Goal: Task Accomplishment & Management: Manage account settings

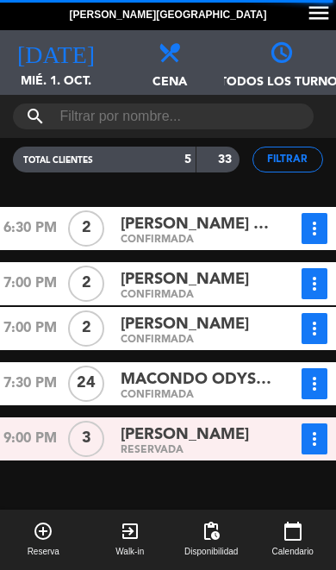
click at [178, 81] on span "Cena" at bounding box center [168, 74] width 112 height 27
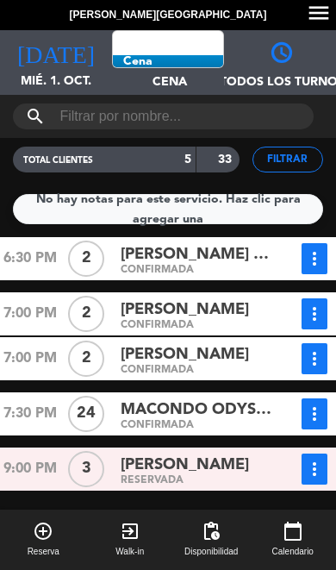
click at [153, 409] on span "MACONDO ODYSSEYS - Ref MCGR112817" at bounding box center [200, 409] width 158 height 25
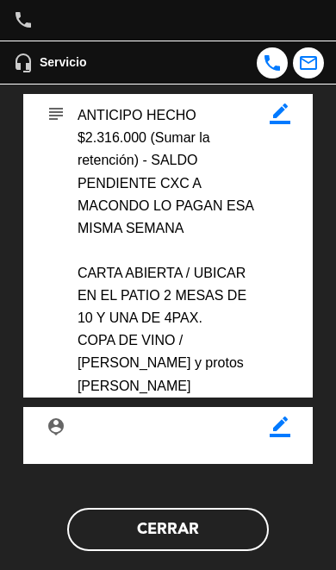
scroll to position [628, 0]
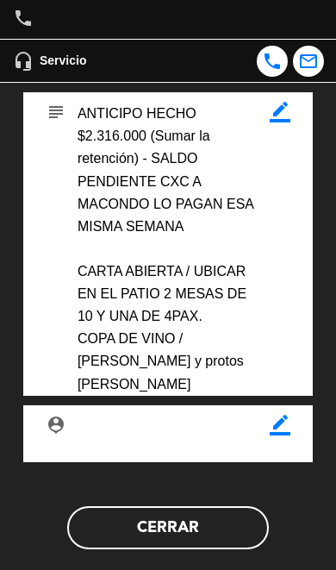
click at [127, 520] on button "Cerrar" at bounding box center [168, 527] width 202 height 43
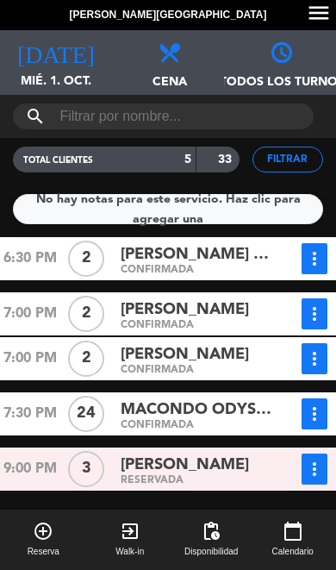
click at [41, 73] on span "mié. 1. oct." at bounding box center [56, 88] width 112 height 33
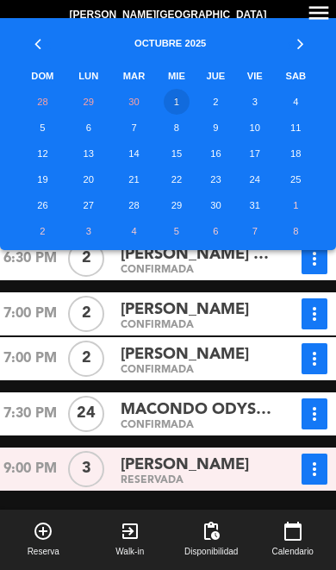
click at [216, 96] on td "2" at bounding box center [216, 102] width 41 height 26
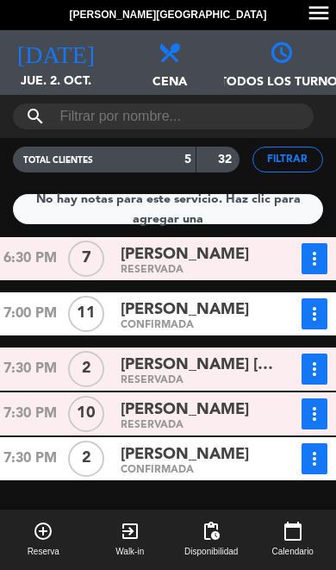
scroll to position [0, 0]
click at [53, 80] on span "jue. 2. oct." at bounding box center [56, 88] width 112 height 33
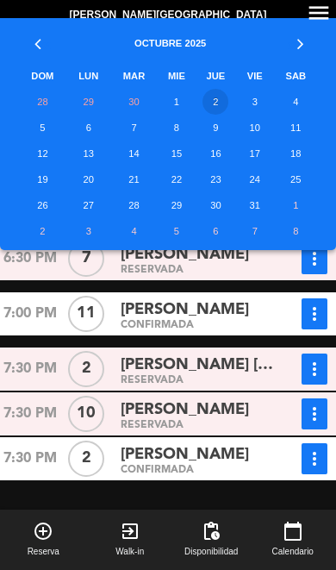
click at [254, 85] on th "VIE" at bounding box center [255, 76] width 38 height 26
click at [260, 93] on td "3" at bounding box center [255, 102] width 38 height 26
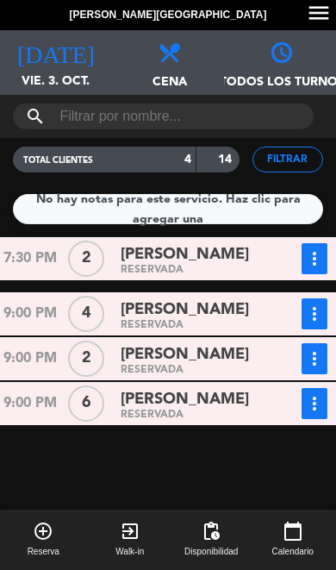
click at [47, 64] on div "[DATE] vie. 3. oct. [DATE]" at bounding box center [56, 62] width 112 height 65
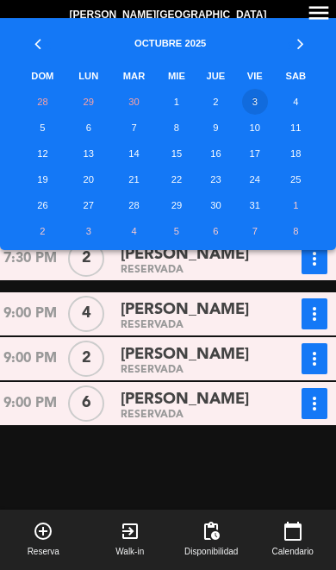
click at [301, 98] on td "4" at bounding box center [296, 102] width 44 height 26
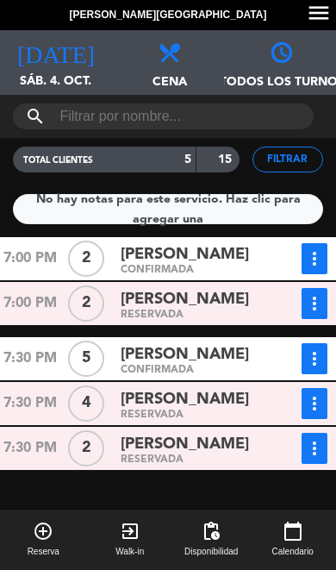
click at [49, 75] on span "sáb. 4. oct." at bounding box center [56, 88] width 112 height 33
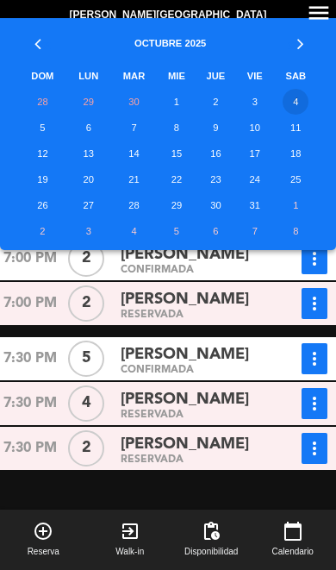
click at [35, 153] on td "12" at bounding box center [42, 154] width 49 height 26
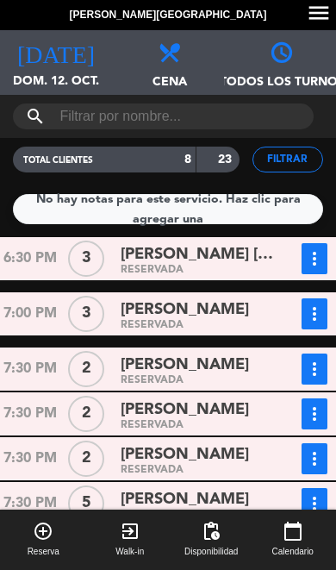
click at [59, 74] on span "dom. 12. oct." at bounding box center [56, 88] width 112 height 33
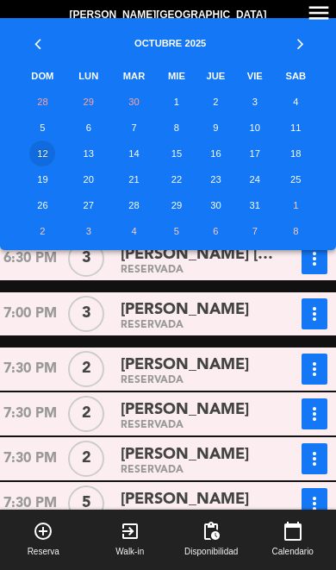
click at [36, 121] on td "5" at bounding box center [42, 128] width 49 height 26
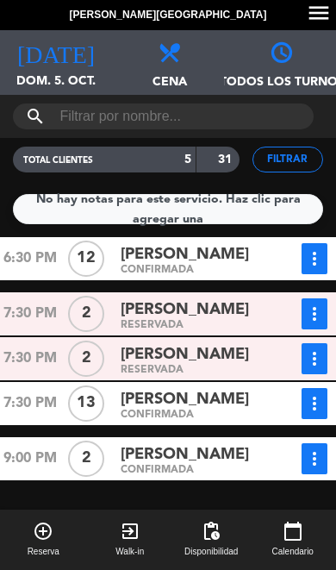
click at [57, 55] on icon "[DATE]" at bounding box center [56, 51] width 78 height 24
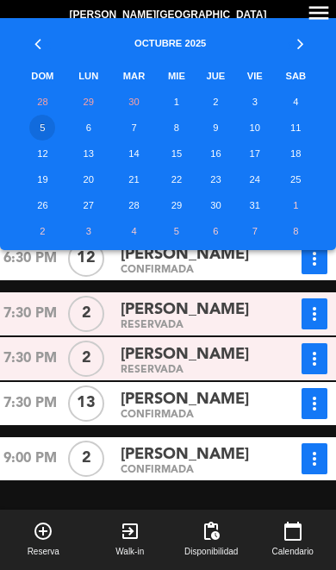
click at [84, 134] on td "6" at bounding box center [88, 128] width 43 height 26
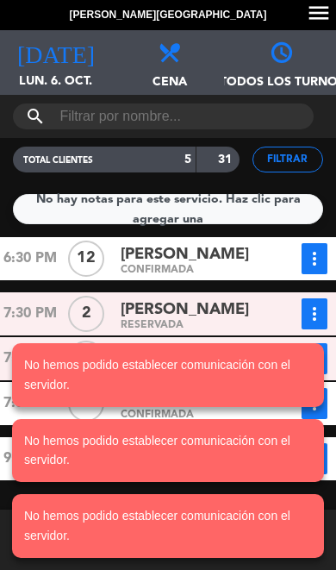
click at [64, 85] on span "lun. 6. oct." at bounding box center [56, 88] width 112 height 33
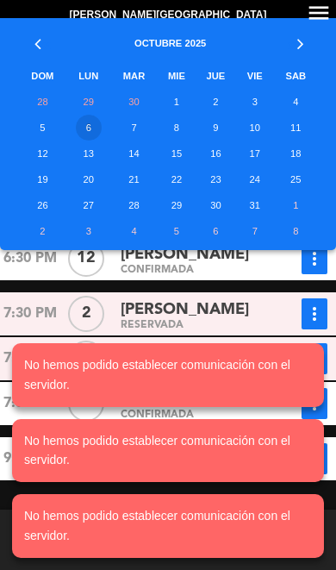
click at [136, 138] on td "7" at bounding box center [133, 128] width 47 height 26
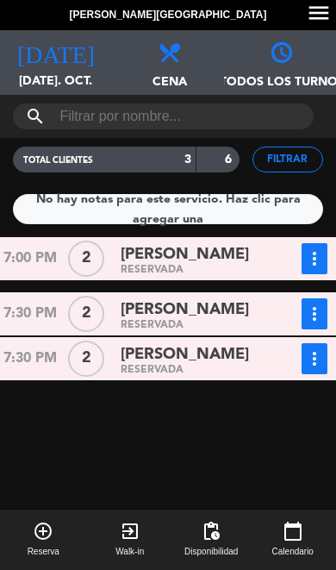
click at [64, 65] on div "[DATE] [DATE]. oct. [DATE]" at bounding box center [56, 62] width 112 height 65
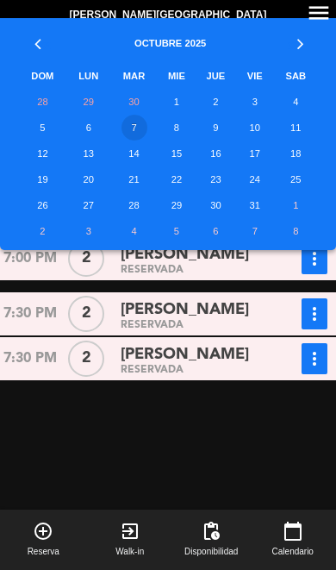
click at [184, 122] on td "8" at bounding box center [177, 128] width 38 height 26
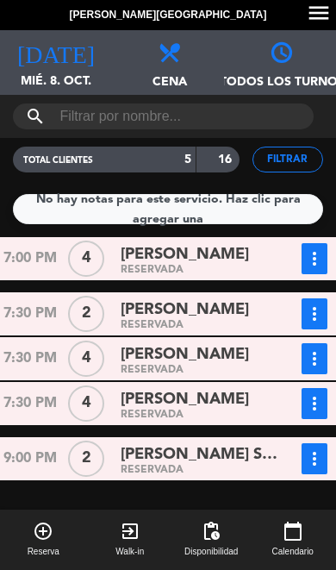
click at [66, 92] on span "mié. 8. oct." at bounding box center [56, 88] width 112 height 33
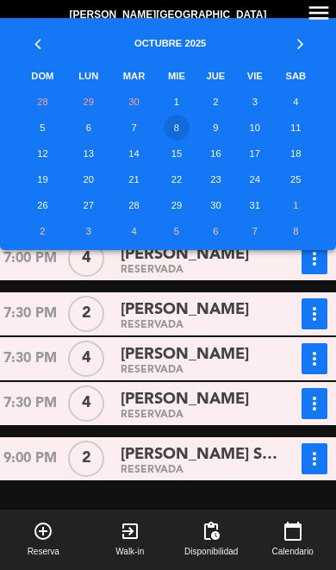
click at [131, 192] on td "28" at bounding box center [133, 205] width 47 height 26
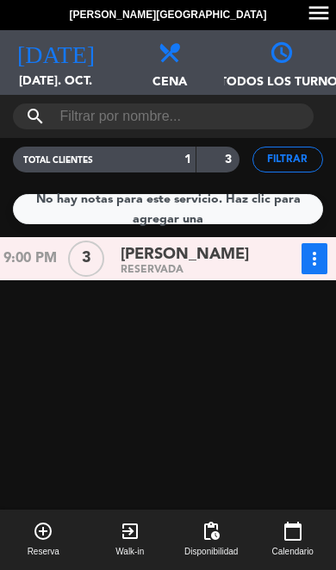
click at [60, 80] on span "[DATE]. oct." at bounding box center [56, 88] width 112 height 33
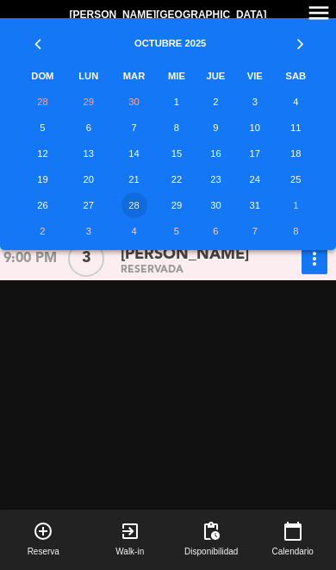
click at [178, 198] on td "29" at bounding box center [177, 205] width 38 height 26
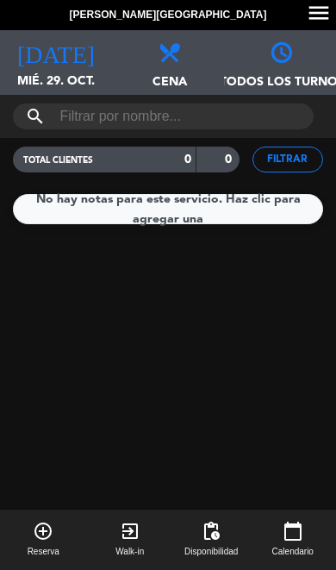
click at [61, 73] on span "mié. 29. oct." at bounding box center [56, 88] width 112 height 33
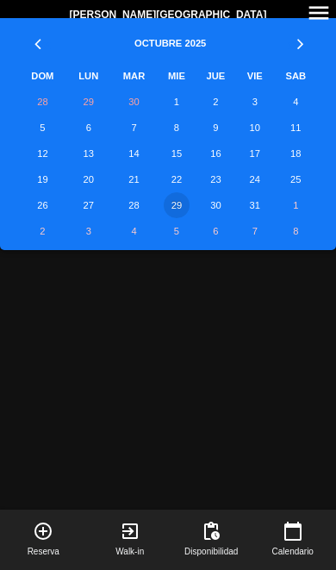
click at [210, 204] on td "30" at bounding box center [216, 205] width 41 height 26
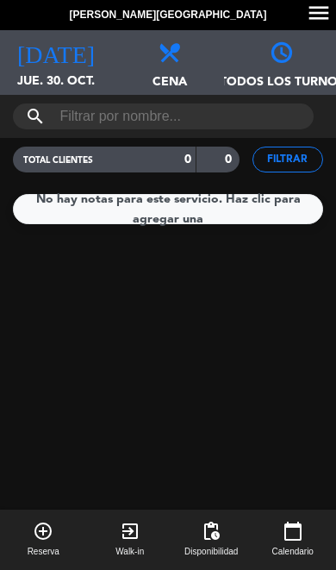
click at [58, 78] on span "jue. 30. oct." at bounding box center [56, 88] width 112 height 33
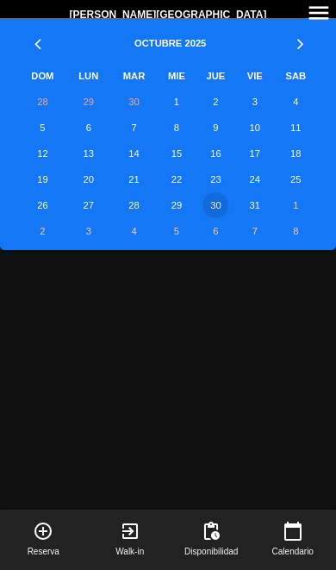
click at [259, 195] on td "31" at bounding box center [255, 205] width 38 height 26
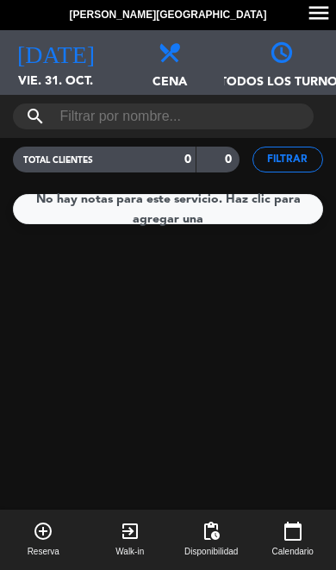
click at [66, 79] on span "vie. 31. oct." at bounding box center [56, 88] width 112 height 33
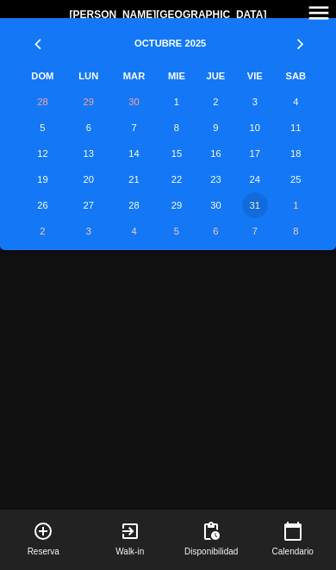
click at [85, 201] on td "27" at bounding box center [88, 205] width 43 height 26
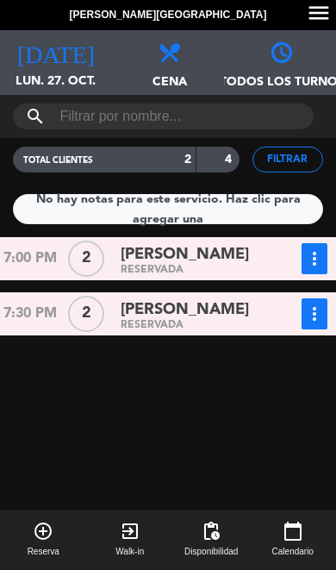
click at [66, 100] on span "lun. 27. oct." at bounding box center [56, 88] width 112 height 33
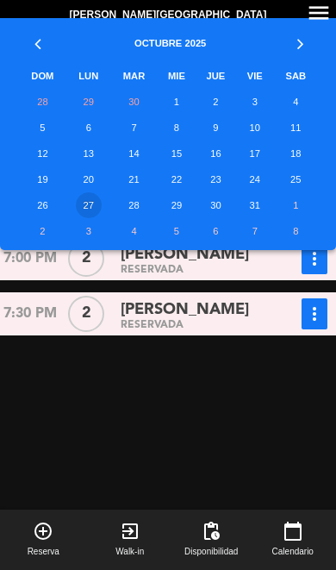
click at [132, 222] on td "4" at bounding box center [133, 231] width 47 height 26
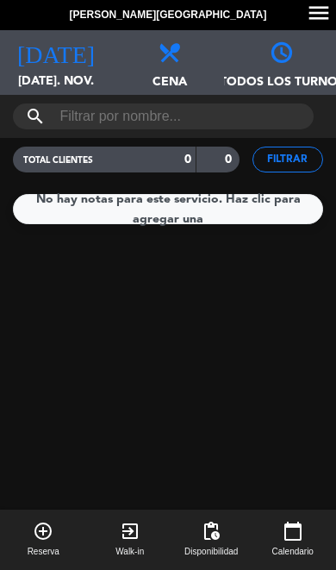
click at [64, 72] on span "[DATE]. nov." at bounding box center [56, 88] width 112 height 33
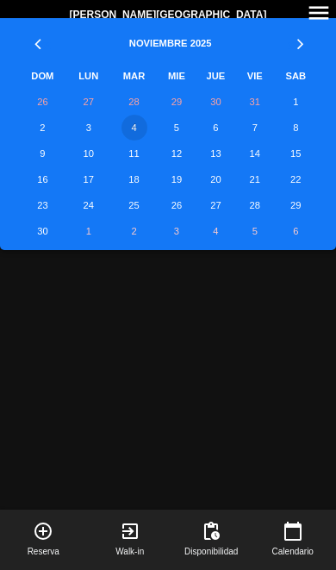
click at [175, 203] on td "26" at bounding box center [177, 205] width 38 height 26
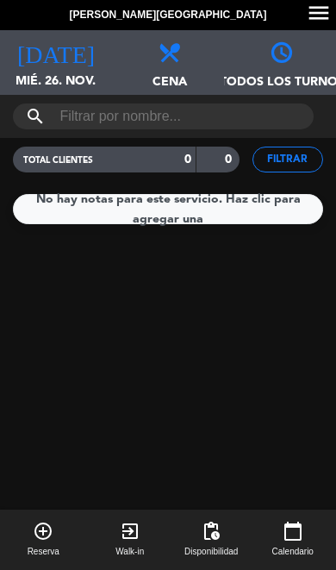
click at [74, 80] on span "mié. 26. nov." at bounding box center [56, 88] width 112 height 33
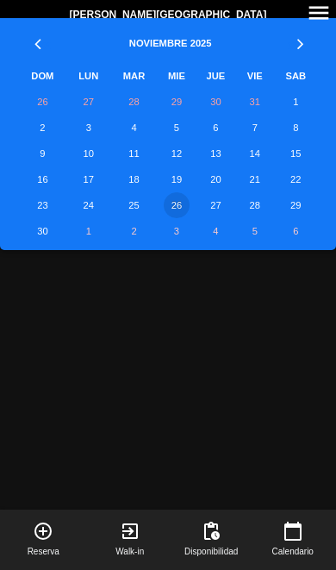
click at [172, 183] on td "19" at bounding box center [177, 179] width 38 height 26
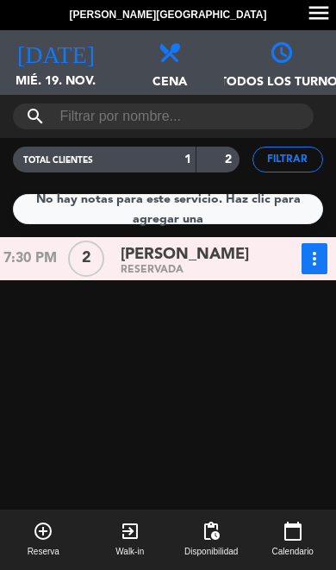
click at [78, 75] on span "mié. 19. nov." at bounding box center [56, 88] width 112 height 33
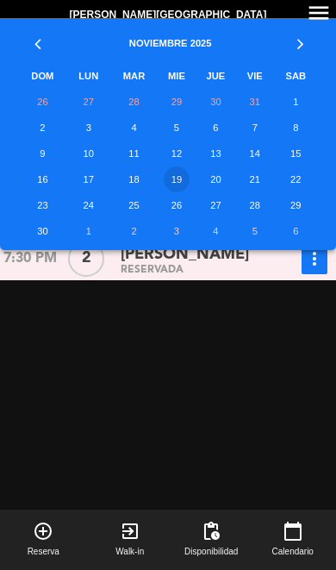
click at [181, 152] on td "12" at bounding box center [177, 154] width 38 height 26
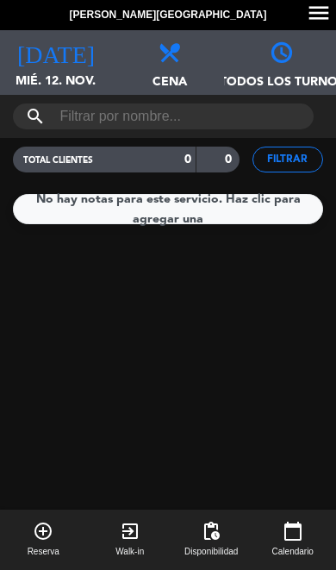
click at [61, 70] on div "[DATE] mié. 12. nov. [DATE]" at bounding box center [56, 62] width 112 height 65
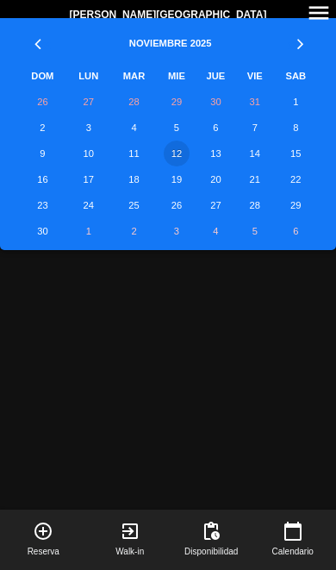
click at [291, 46] on th "»" at bounding box center [296, 40] width 44 height 45
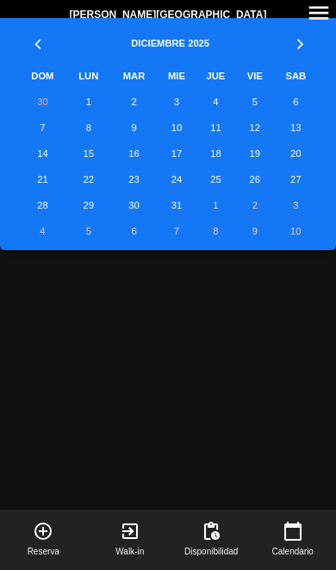
click at [92, 98] on td "1" at bounding box center [88, 102] width 43 height 26
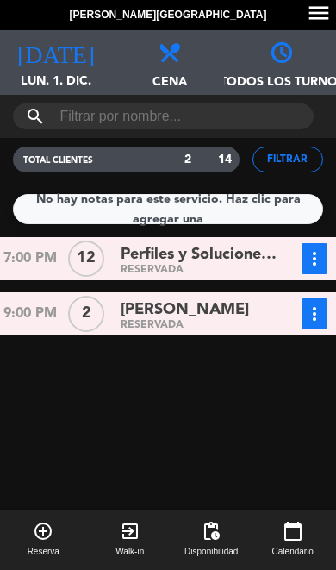
click at [58, 67] on div "[DATE] lun. 1. dic. [DATE]" at bounding box center [56, 62] width 112 height 65
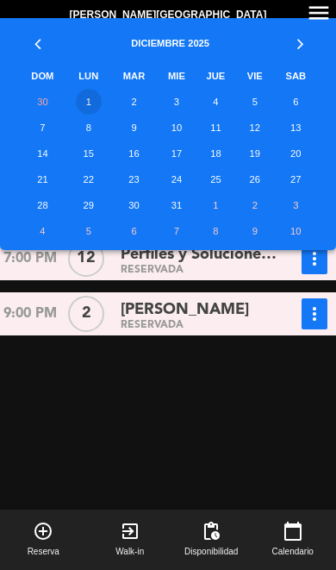
click at [141, 99] on td "2" at bounding box center [133, 102] width 47 height 26
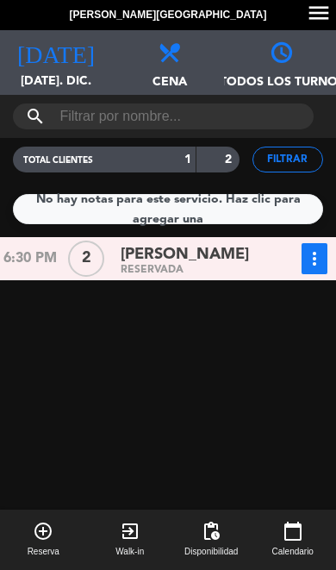
click at [56, 59] on icon "[DATE]" at bounding box center [56, 51] width 78 height 24
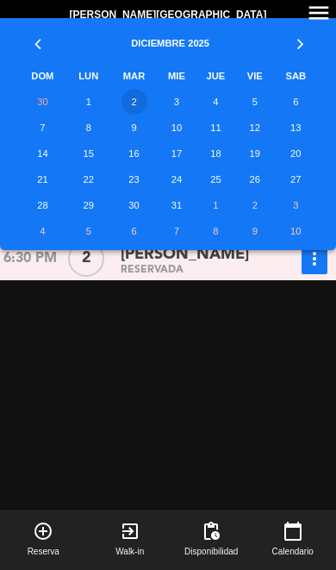
click at [181, 105] on td "3" at bounding box center [177, 102] width 38 height 26
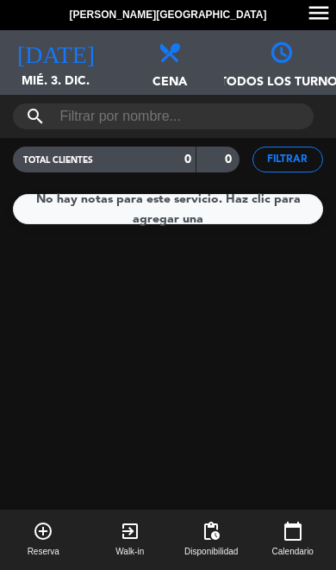
click at [50, 70] on div "[DATE] mié. 3. dic. [DATE]" at bounding box center [56, 62] width 112 height 65
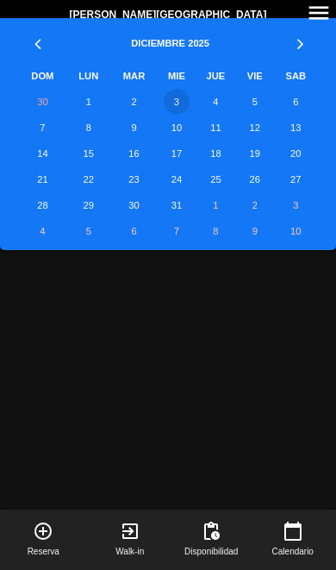
click at [225, 101] on td "4" at bounding box center [216, 102] width 41 height 26
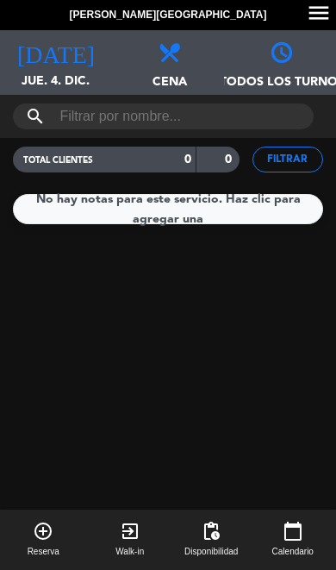
click at [61, 84] on span "jue. 4. dic." at bounding box center [56, 88] width 112 height 33
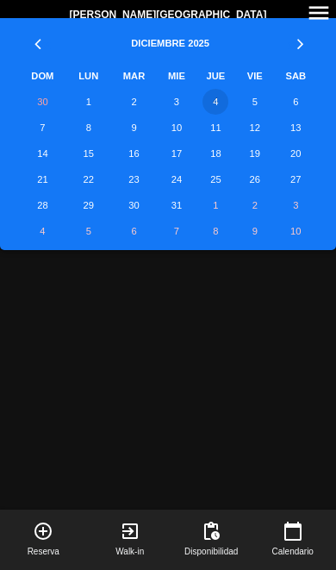
click at [257, 103] on td "5" at bounding box center [255, 102] width 38 height 26
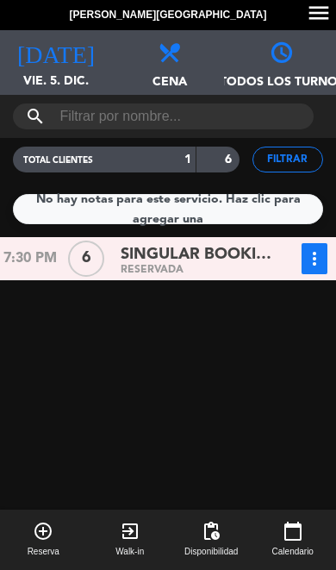
click at [50, 76] on span "vie. 5. dic." at bounding box center [56, 88] width 112 height 33
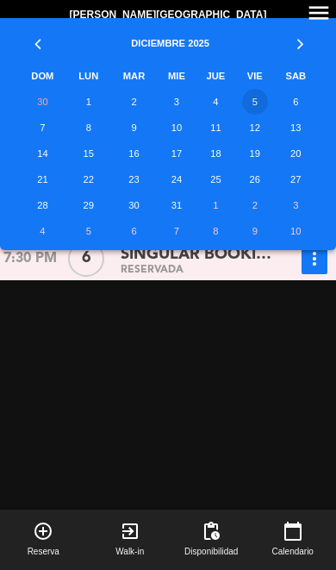
click at [51, 139] on td "7" at bounding box center [42, 128] width 49 height 26
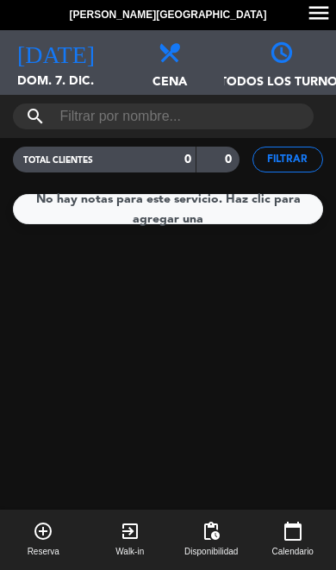
click at [55, 85] on span "dom. 7. dic." at bounding box center [56, 88] width 112 height 33
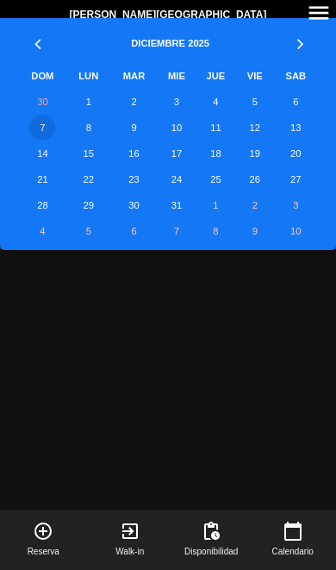
click at [92, 132] on td "8" at bounding box center [88, 128] width 43 height 26
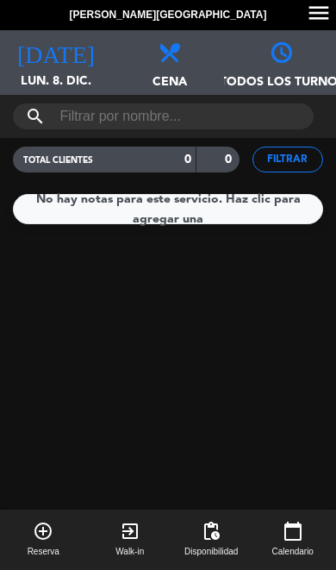
click at [58, 75] on span "lun. 8. dic." at bounding box center [56, 88] width 112 height 33
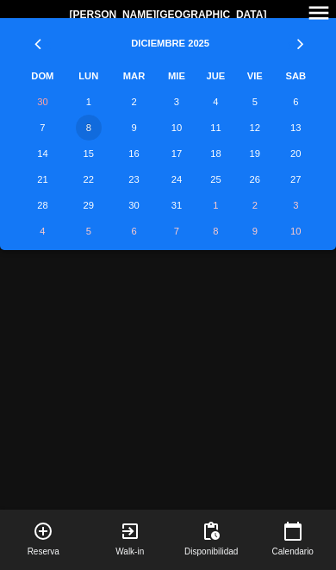
click at [130, 129] on td "9" at bounding box center [133, 128] width 47 height 26
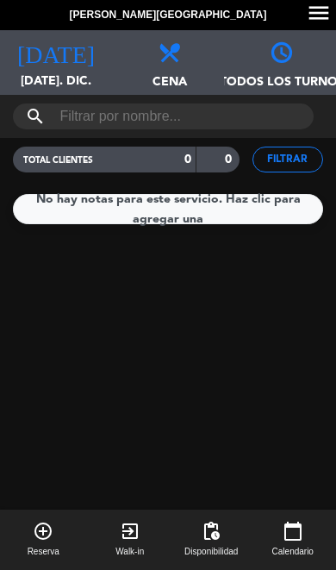
click at [52, 62] on icon "[DATE]" at bounding box center [56, 51] width 78 height 24
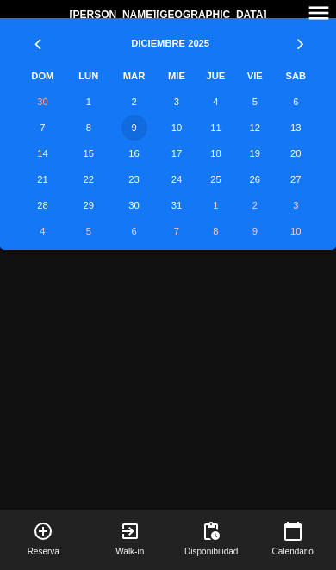
click at [131, 177] on td "23" at bounding box center [133, 179] width 47 height 26
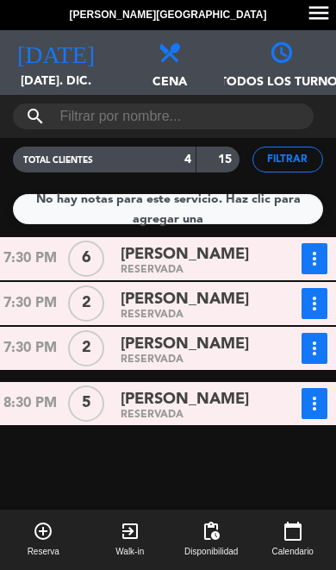
click at [53, 76] on span "[DATE]. dic." at bounding box center [56, 88] width 112 height 33
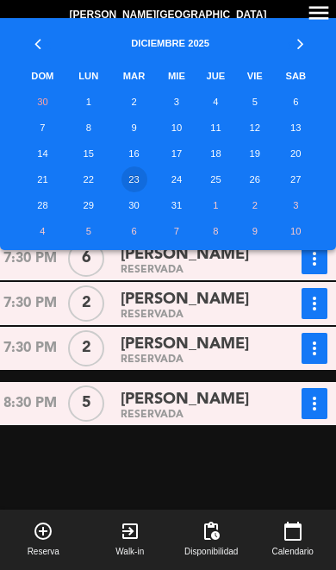
click at [81, 178] on td "22" at bounding box center [88, 179] width 43 height 26
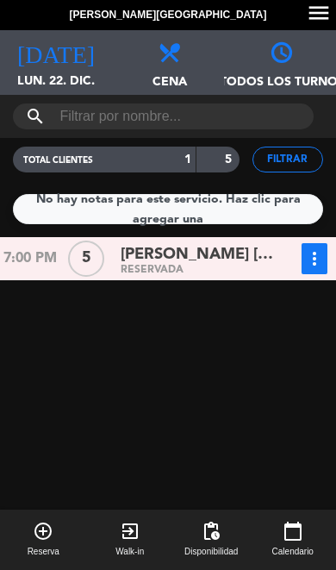
click at [39, 56] on span "[DATE]" at bounding box center [56, 46] width 112 height 33
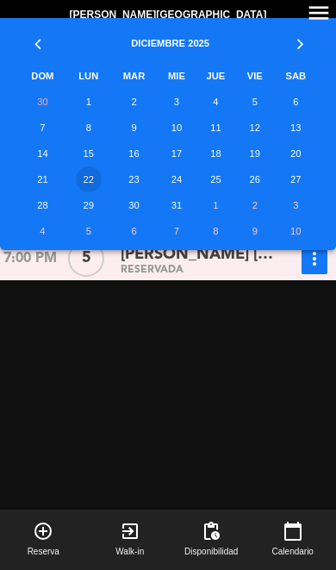
click at [48, 178] on td "21" at bounding box center [42, 179] width 49 height 26
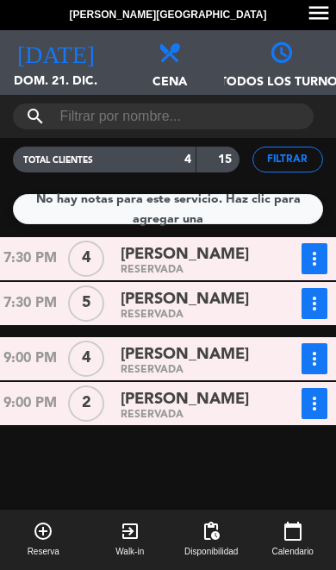
click at [53, 62] on icon "[DATE]" at bounding box center [56, 51] width 78 height 24
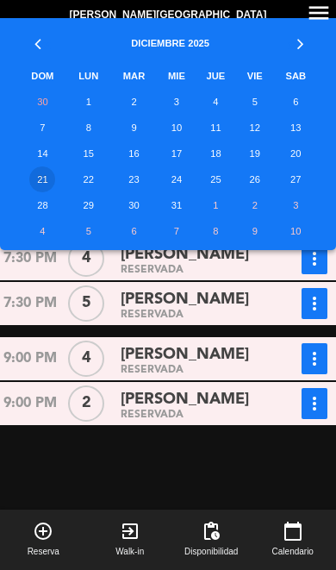
click at [222, 173] on td "25" at bounding box center [216, 179] width 41 height 26
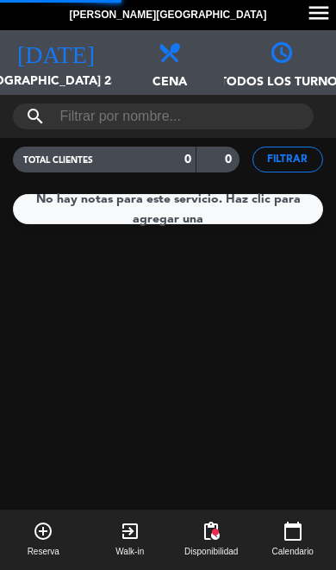
click at [56, 73] on span "[DEMOGRAPHIC_DATA] 25. dic." at bounding box center [56, 88] width 112 height 33
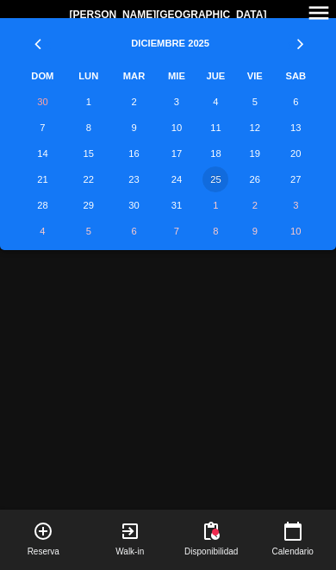
click at [268, 178] on td "26" at bounding box center [255, 179] width 38 height 26
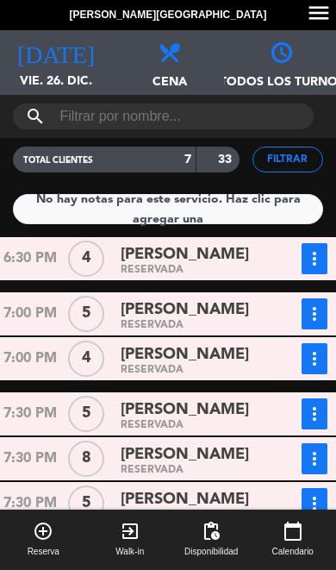
click at [61, 51] on icon "[DATE]" at bounding box center [56, 51] width 78 height 24
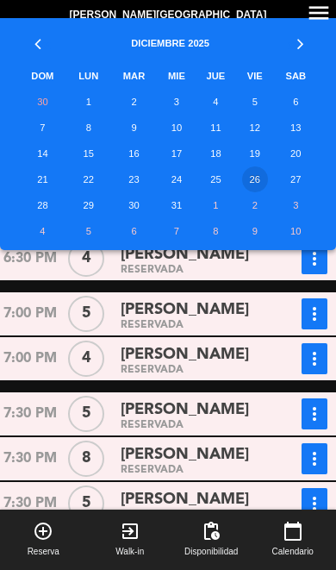
click at [303, 182] on td "27" at bounding box center [296, 179] width 44 height 26
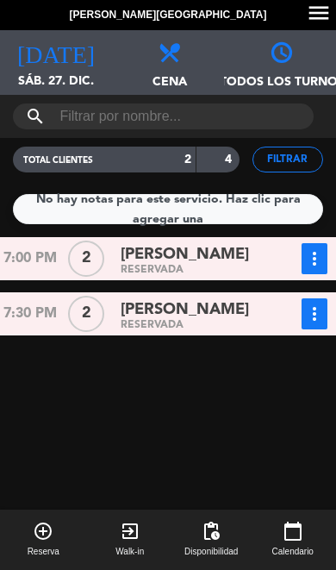
click at [53, 68] on div "[DATE] sáb. 27. dic. [DATE]" at bounding box center [56, 62] width 112 height 65
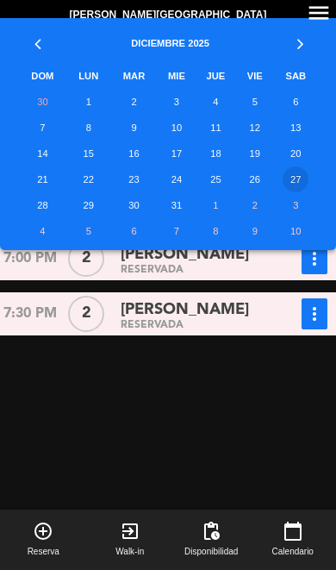
click at [32, 192] on td "28" at bounding box center [42, 205] width 49 height 26
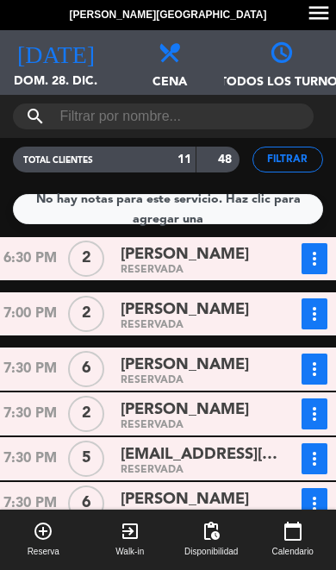
click at [64, 81] on span "dom. 28. dic." at bounding box center [56, 88] width 112 height 33
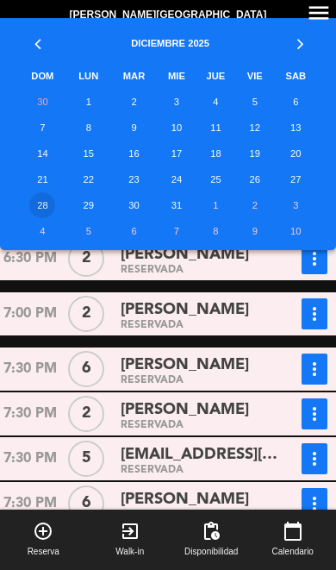
click at [97, 209] on td "29" at bounding box center [88, 205] width 43 height 26
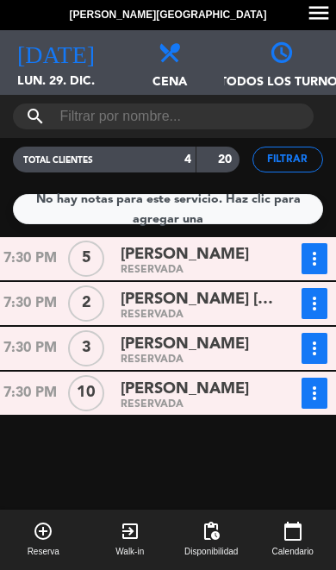
click at [66, 78] on span "lun. 29. dic." at bounding box center [56, 88] width 112 height 33
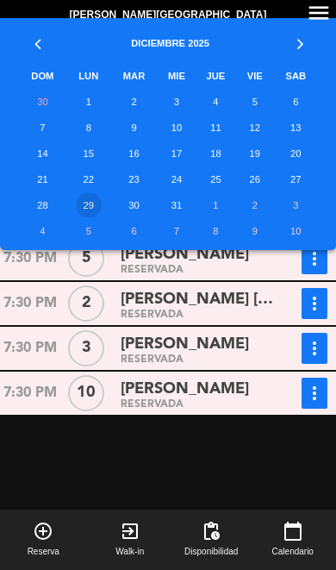
click at [135, 218] on td "6" at bounding box center [133, 231] width 47 height 26
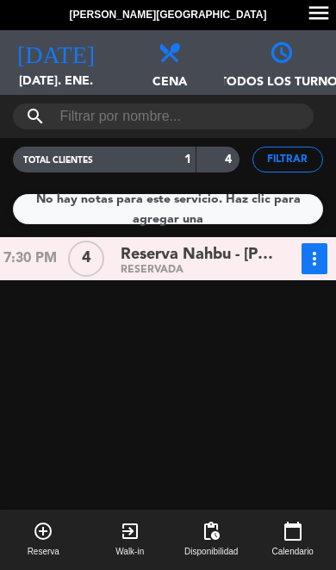
click at [63, 48] on icon "[DATE]" at bounding box center [56, 51] width 78 height 24
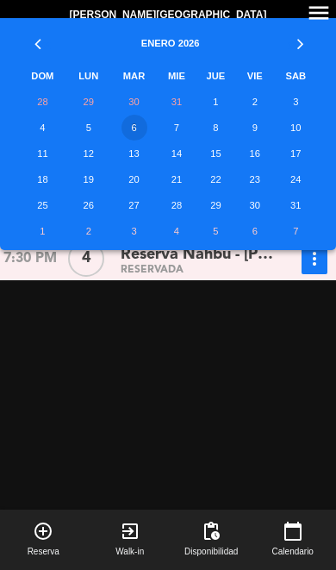
click at [49, 46] on th "«" at bounding box center [42, 40] width 49 height 45
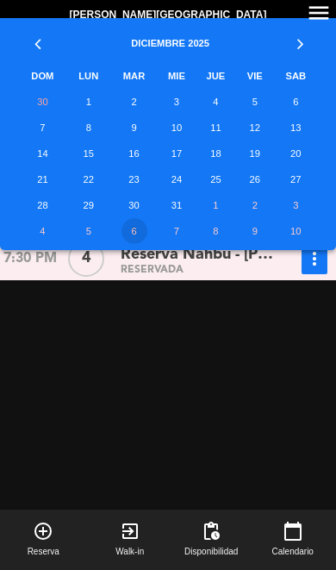
click at [132, 197] on td "30" at bounding box center [133, 205] width 47 height 26
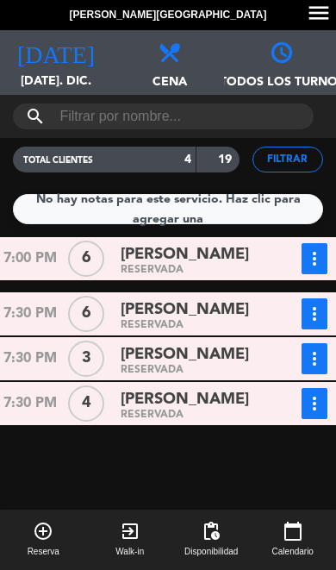
click at [48, 77] on span "[DATE]. dic." at bounding box center [56, 88] width 112 height 33
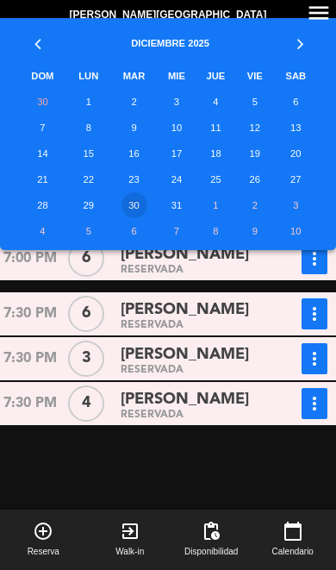
click at [141, 154] on td "16" at bounding box center [133, 154] width 47 height 26
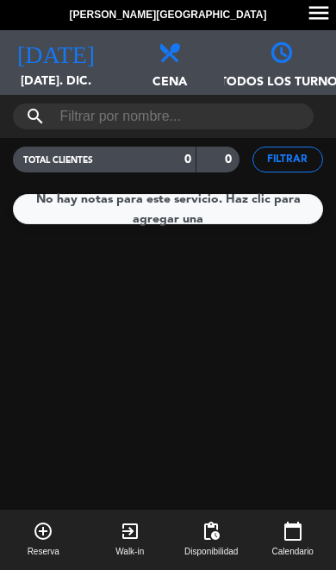
click at [53, 78] on span "[DATE]. dic." at bounding box center [56, 88] width 112 height 33
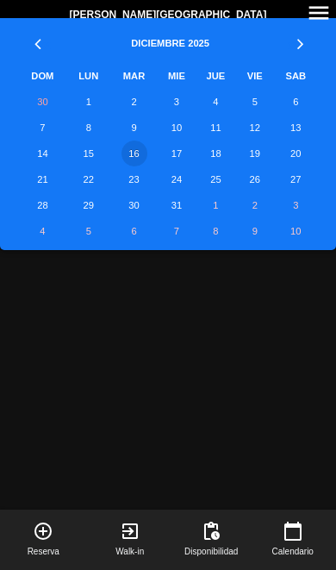
click at [177, 163] on td "17" at bounding box center [177, 154] width 38 height 26
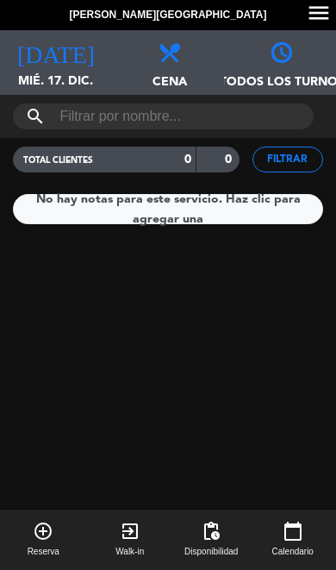
click at [58, 68] on div "[DATE] mié. 17. dic. [DATE]" at bounding box center [56, 62] width 112 height 65
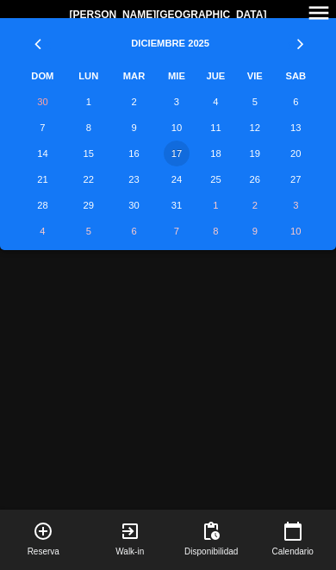
click at [211, 160] on td "18" at bounding box center [216, 154] width 41 height 26
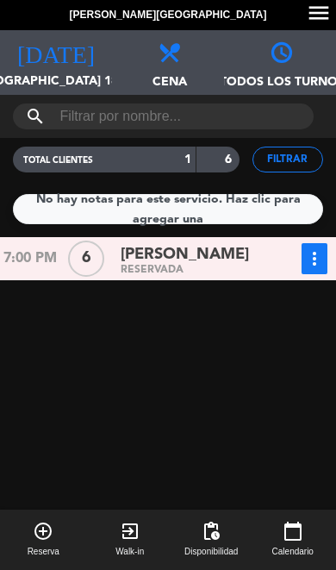
click at [62, 72] on span "[DEMOGRAPHIC_DATA] 18. dic." at bounding box center [56, 88] width 112 height 33
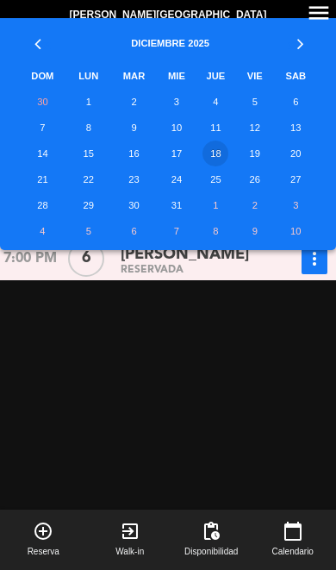
click at [50, 49] on th "«" at bounding box center [42, 40] width 49 height 45
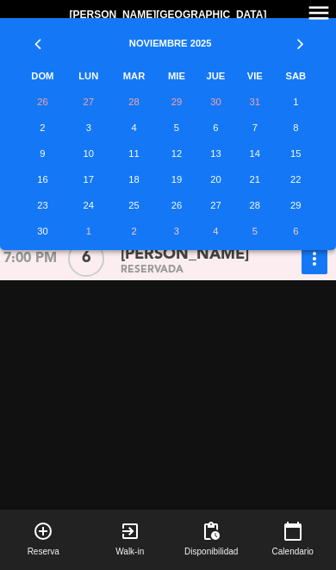
click at [256, 155] on td "14" at bounding box center [255, 154] width 38 height 26
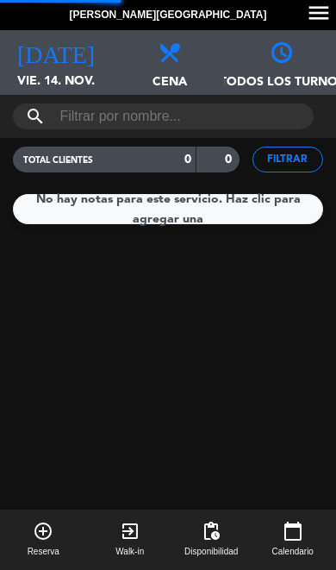
scroll to position [6, 0]
click at [75, 53] on span "[DATE]" at bounding box center [56, 46] width 112 height 33
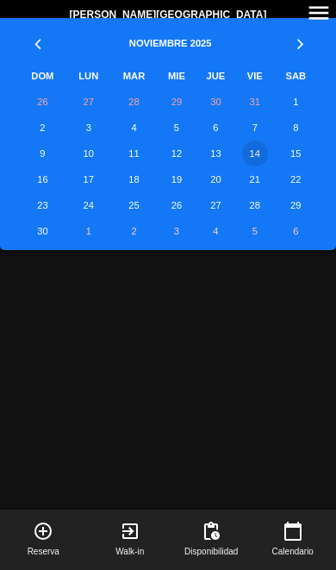
click at [218, 156] on td "13" at bounding box center [216, 154] width 41 height 26
